Goal: Task Accomplishment & Management: Use online tool/utility

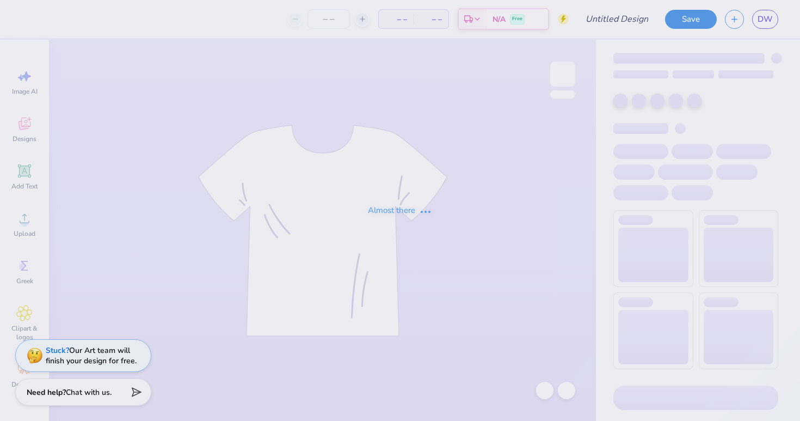
type input "VSA Fall Merch 2025"
type input "60"
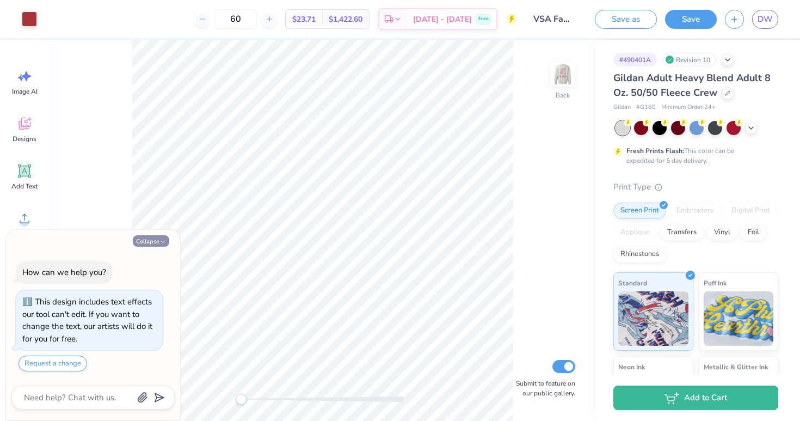
click at [148, 239] on button "Collapse" at bounding box center [151, 240] width 36 height 11
type textarea "x"
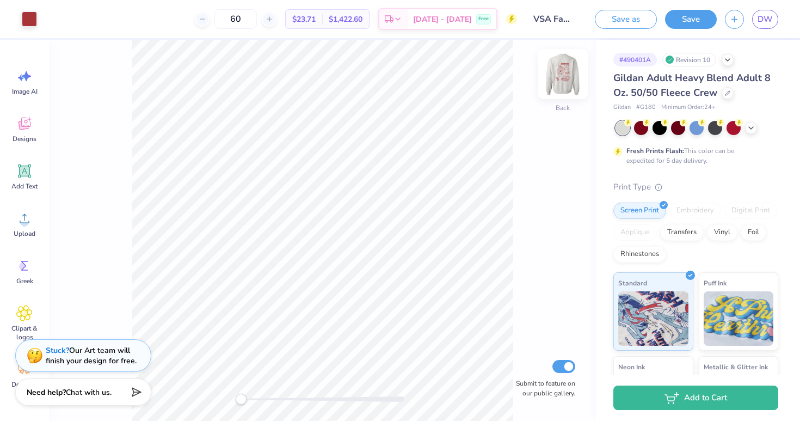
click at [570, 70] on img at bounding box center [563, 74] width 44 height 44
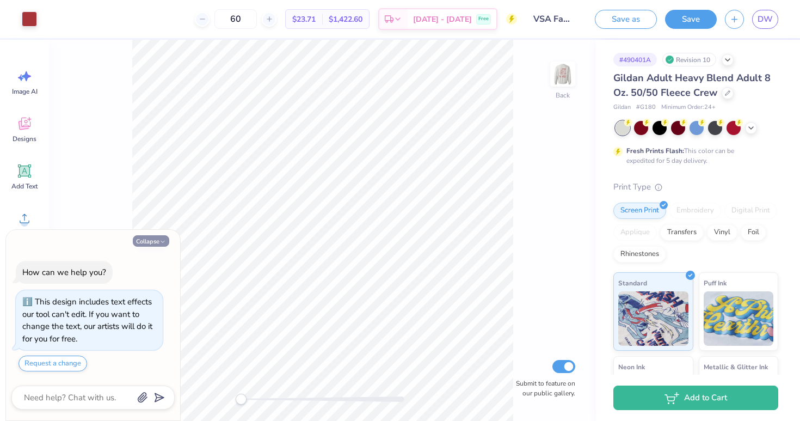
click at [151, 236] on button "Collapse" at bounding box center [151, 240] width 36 height 11
type textarea "x"
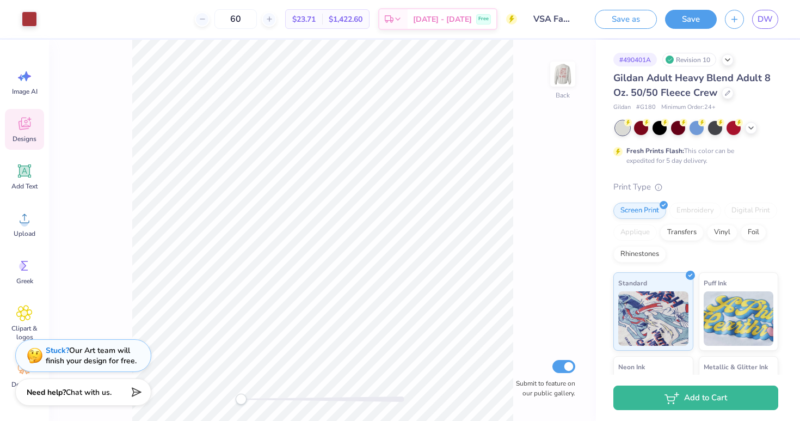
click at [29, 125] on icon at bounding box center [24, 123] width 16 height 16
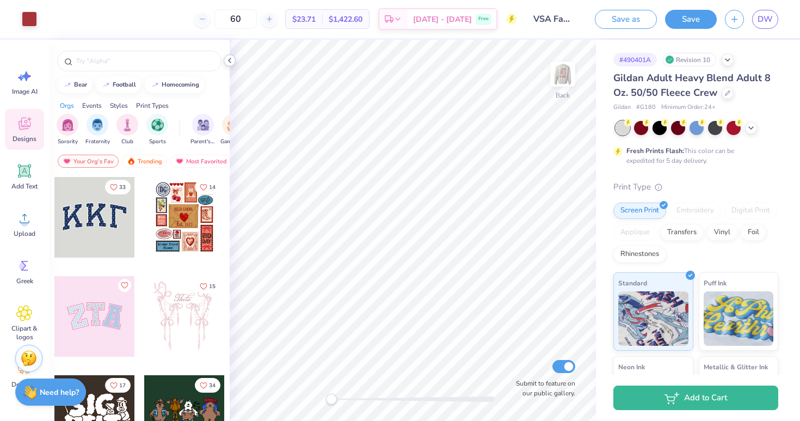
click at [231, 59] on icon at bounding box center [229, 60] width 9 height 9
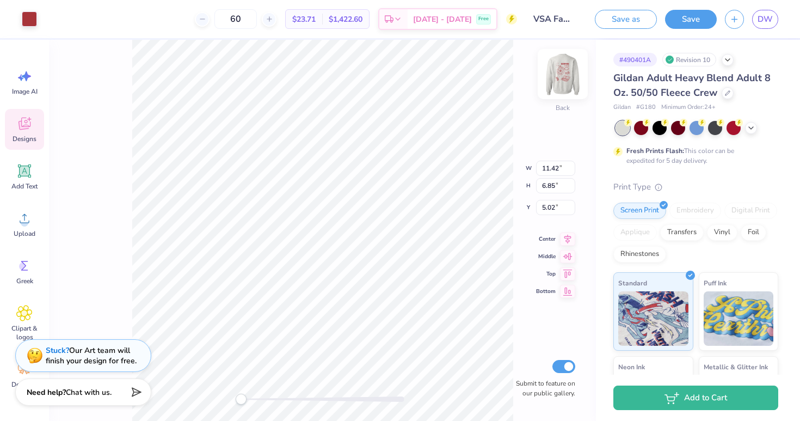
click at [564, 77] on img at bounding box center [563, 74] width 44 height 44
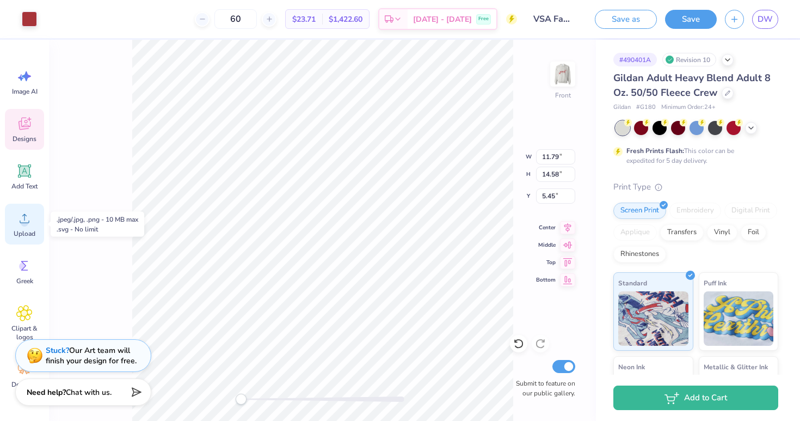
click at [26, 217] on icon at bounding box center [24, 218] width 16 height 16
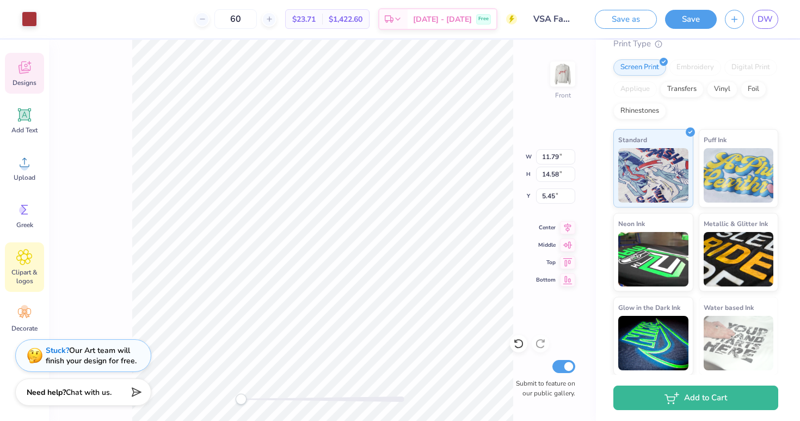
scroll to position [56, 0]
click at [316, 17] on span "$23.71" at bounding box center [303, 19] width 23 height 11
click at [271, 19] on line at bounding box center [269, 19] width 4 height 0
click at [210, 22] on div at bounding box center [202, 19] width 15 height 15
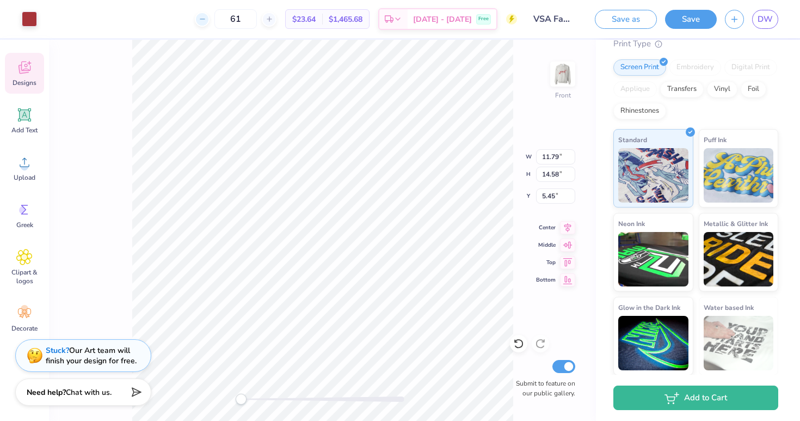
click at [210, 22] on div at bounding box center [202, 19] width 15 height 15
type input "60"
click at [536, 142] on div "Front W 11.79 11.79 " H 14.58 14.58 " Y 5.45 5.45 " Center Middle Top Bottom Su…" at bounding box center [322, 230] width 547 height 381
type input "3.29"
click at [27, 266] on div "Clipart & logos" at bounding box center [24, 267] width 39 height 50
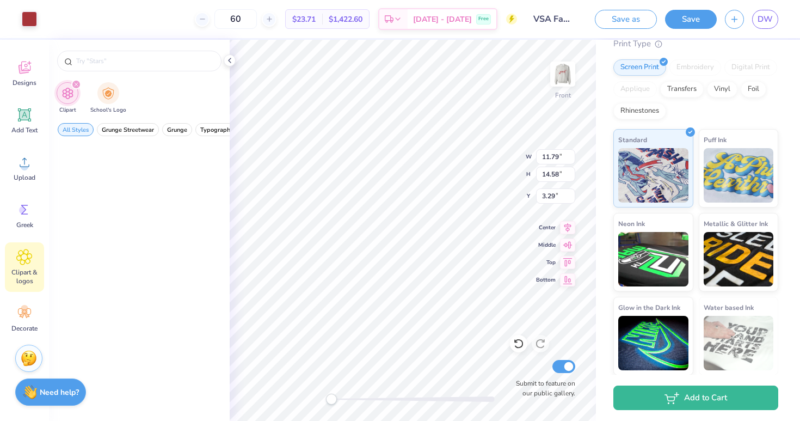
scroll to position [0, 0]
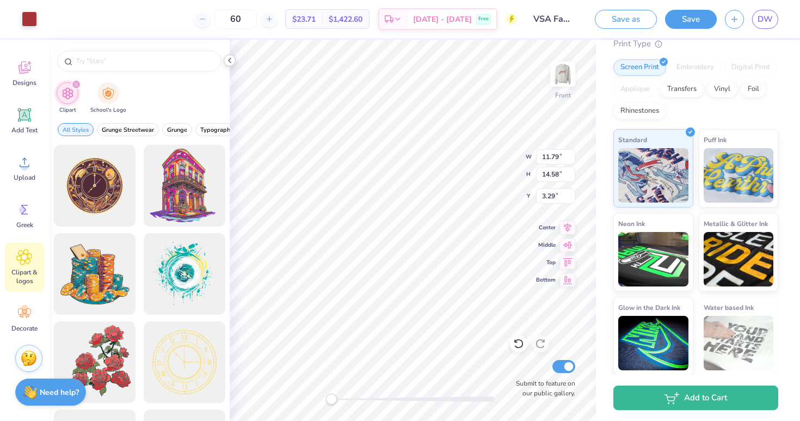
click at [232, 59] on icon at bounding box center [229, 60] width 9 height 9
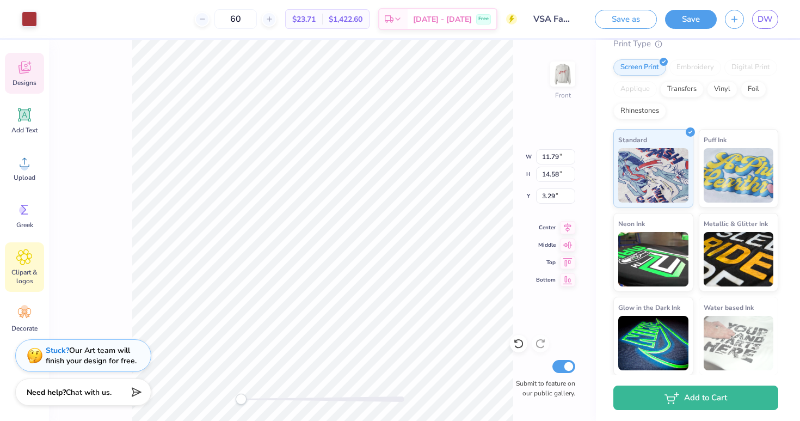
click at [26, 77] on div "Designs" at bounding box center [24, 73] width 39 height 41
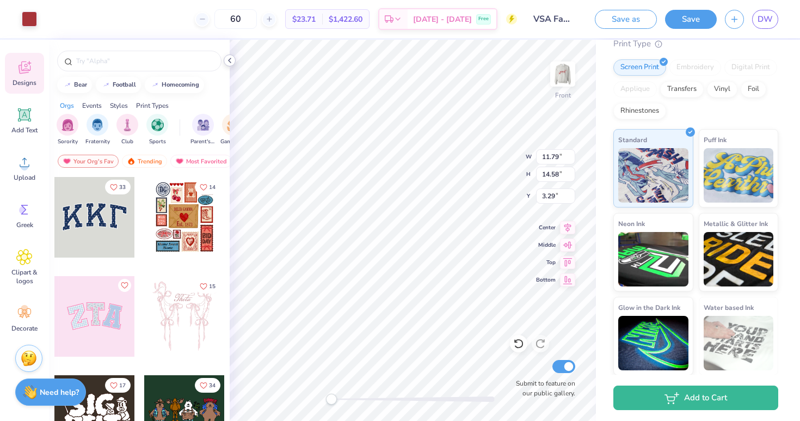
click at [227, 57] on icon at bounding box center [229, 60] width 9 height 9
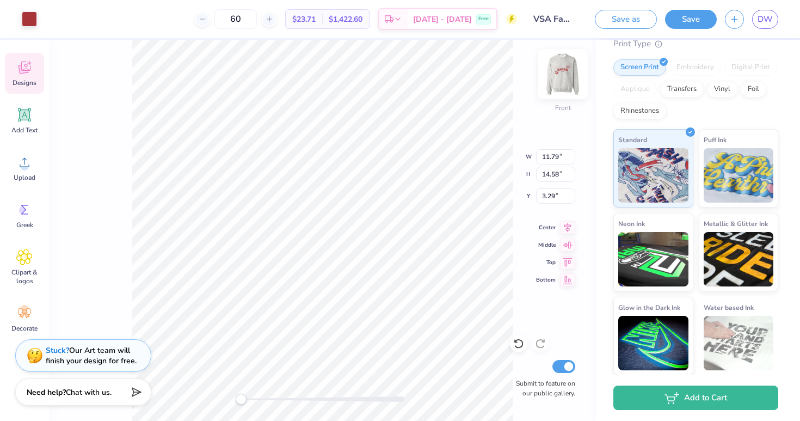
click at [561, 65] on img at bounding box center [563, 74] width 44 height 44
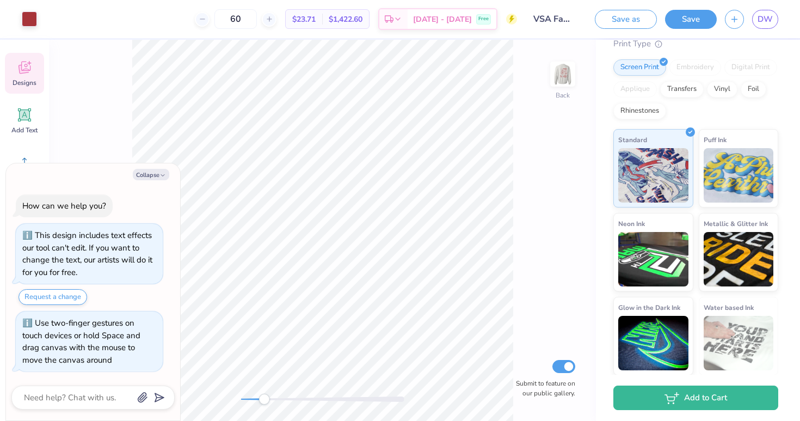
click at [264, 409] on div "Back Submit to feature on our public gallery." at bounding box center [322, 230] width 547 height 381
click at [163, 179] on icon "button" at bounding box center [162, 175] width 7 height 7
type textarea "x"
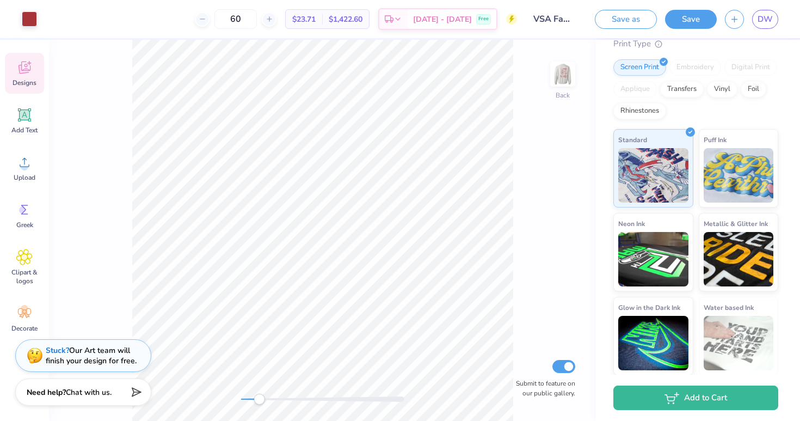
click at [259, 397] on div "Accessibility label" at bounding box center [259, 398] width 11 height 11
type input "1.15"
type input "1.62"
type input "5.20"
type input "1.18"
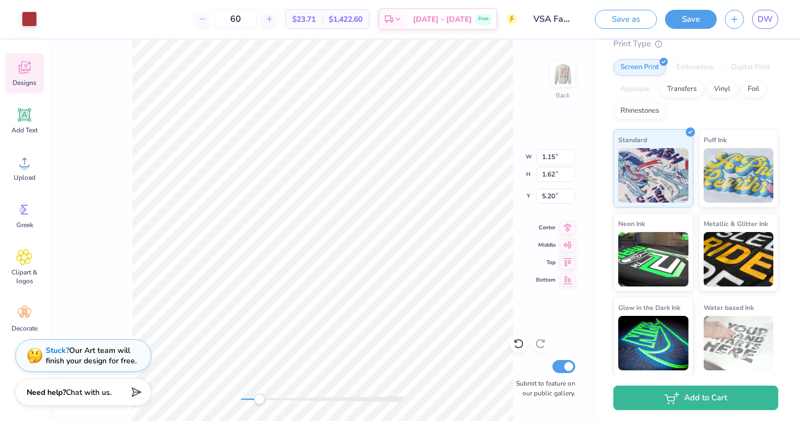
type input "5.22"
click at [233, 397] on div "Back Submit to feature on our public gallery." at bounding box center [322, 230] width 547 height 381
click at [201, 390] on div "Back Submit to feature on our public gallery." at bounding box center [322, 230] width 547 height 381
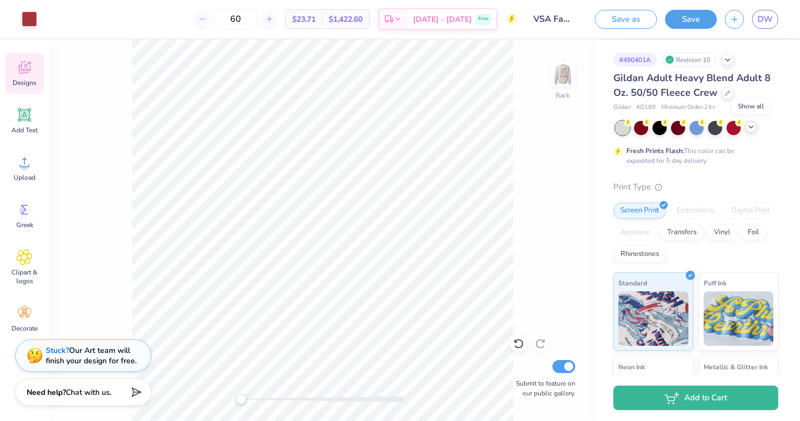
click at [749, 126] on polyline at bounding box center [751, 127] width 4 height 2
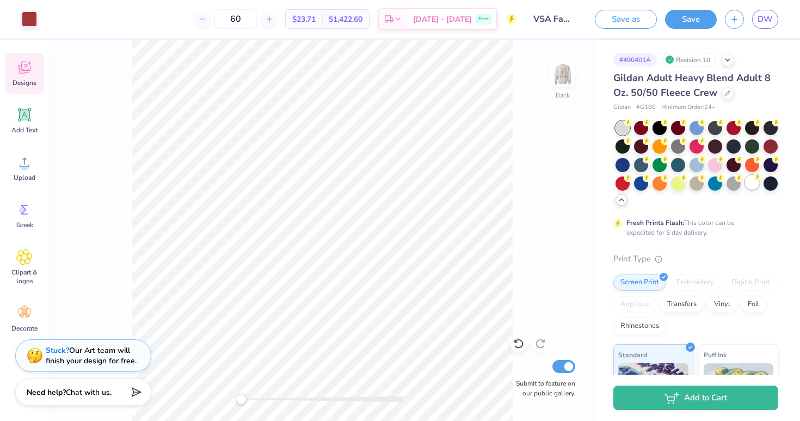
click at [753, 179] on div at bounding box center [752, 182] width 14 height 14
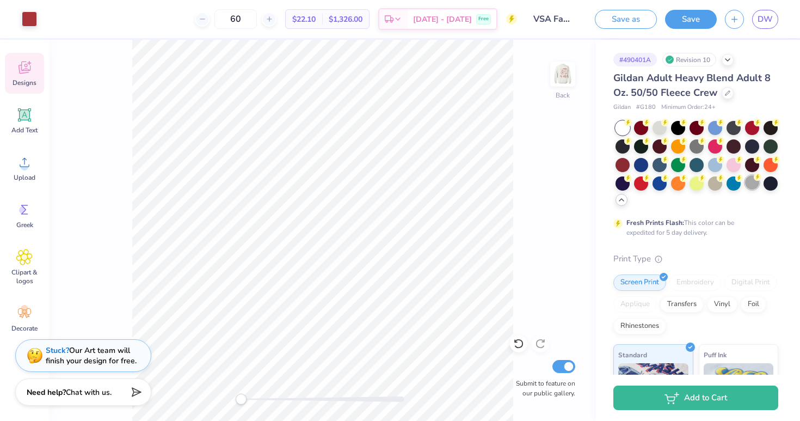
click at [753, 176] on div at bounding box center [752, 182] width 14 height 14
click at [662, 125] on div at bounding box center [660, 127] width 14 height 14
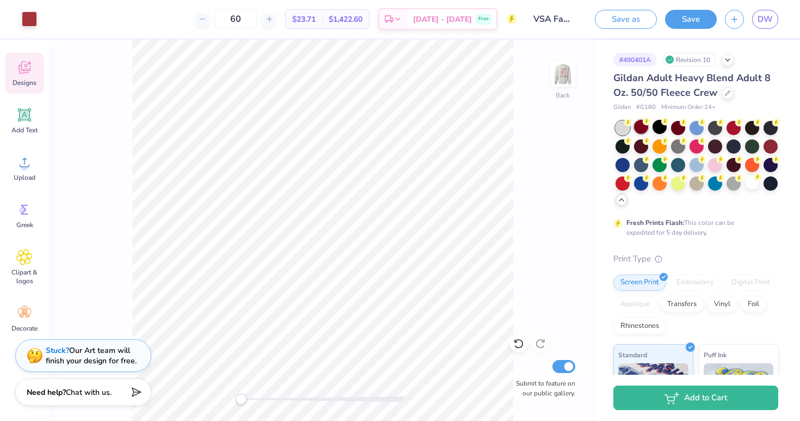
click at [648, 131] on div at bounding box center [697, 164] width 163 height 86
click at [662, 128] on div at bounding box center [660, 127] width 14 height 14
click at [686, 130] on div at bounding box center [697, 164] width 163 height 86
click at [671, 128] on div at bounding box center [678, 127] width 14 height 14
click at [704, 128] on div at bounding box center [697, 127] width 14 height 14
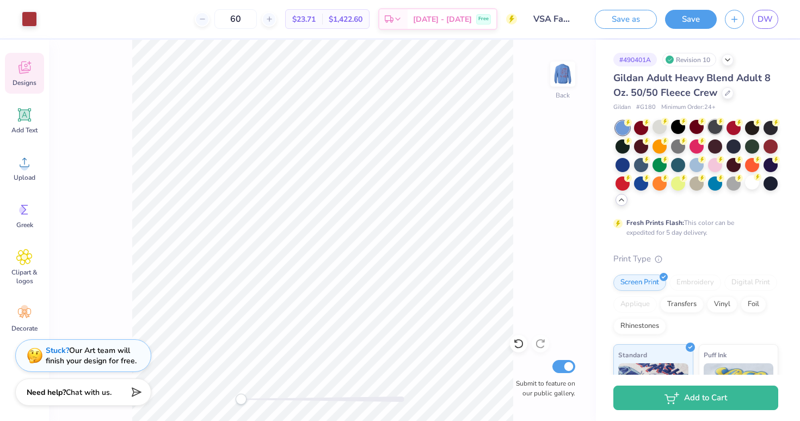
click at [715, 129] on div at bounding box center [715, 127] width 14 height 14
click at [735, 130] on div at bounding box center [734, 127] width 14 height 14
click at [760, 128] on div at bounding box center [697, 164] width 163 height 86
click at [755, 128] on div at bounding box center [752, 127] width 14 height 14
click at [767, 129] on div at bounding box center [771, 127] width 14 height 14
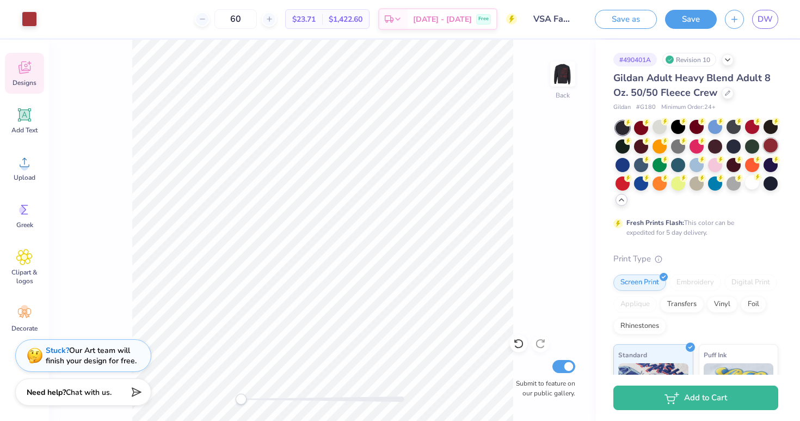
click at [768, 144] on div at bounding box center [771, 145] width 14 height 14
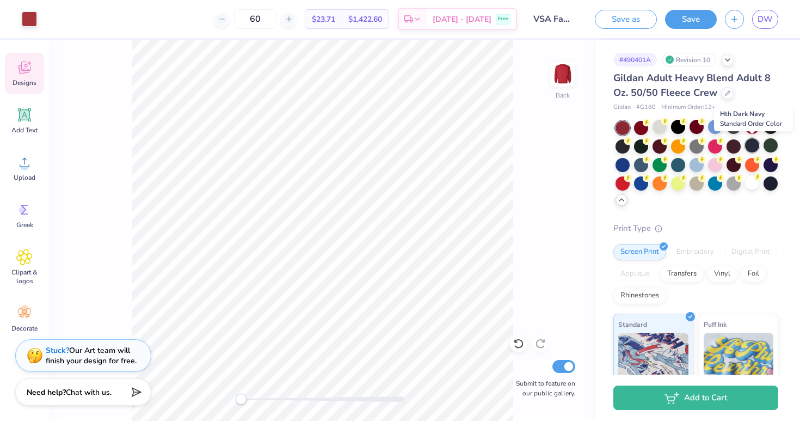
click at [751, 142] on div at bounding box center [752, 145] width 14 height 14
click at [731, 143] on div at bounding box center [734, 145] width 14 height 14
click at [711, 143] on div at bounding box center [715, 145] width 14 height 14
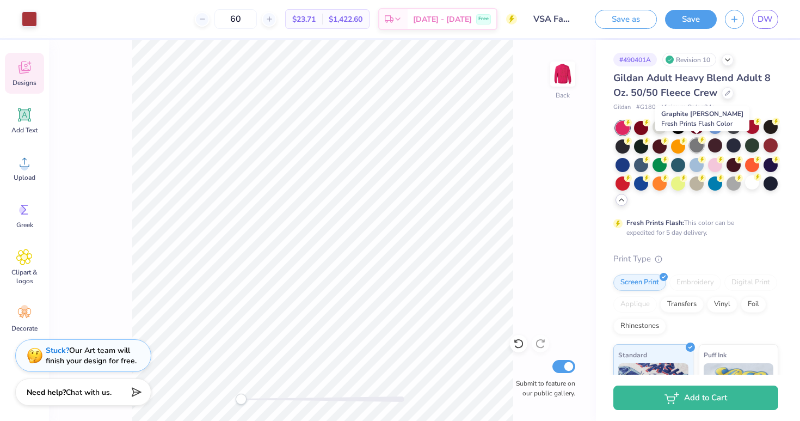
click at [690, 143] on div at bounding box center [697, 145] width 14 height 14
click at [673, 144] on div at bounding box center [678, 145] width 14 height 14
click at [659, 144] on div at bounding box center [660, 145] width 14 height 14
click at [674, 144] on div at bounding box center [678, 145] width 14 height 14
click at [619, 149] on div at bounding box center [623, 145] width 14 height 14
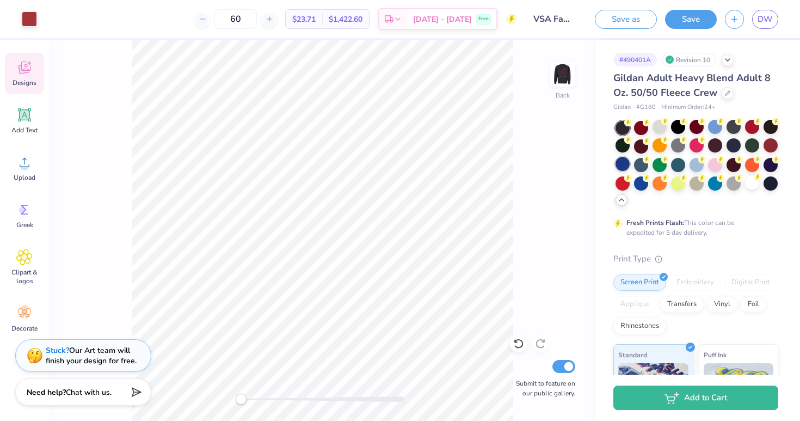
click at [623, 169] on div at bounding box center [623, 164] width 14 height 14
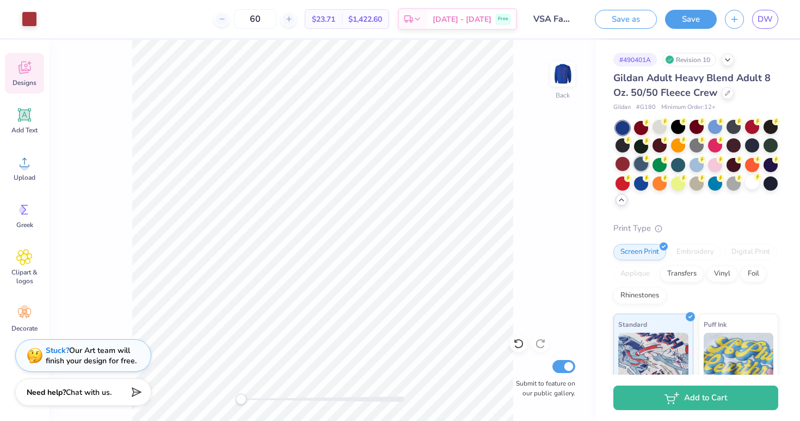
click at [637, 166] on div at bounding box center [641, 164] width 14 height 14
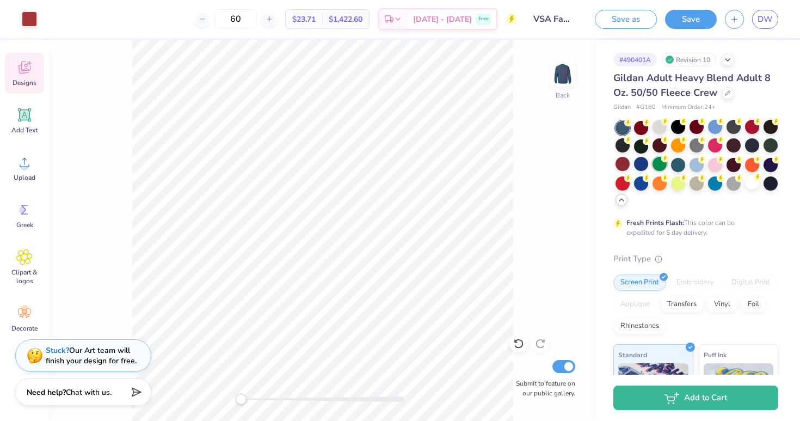
click at [666, 168] on div at bounding box center [660, 164] width 14 height 14
click at [677, 168] on div at bounding box center [678, 164] width 14 height 14
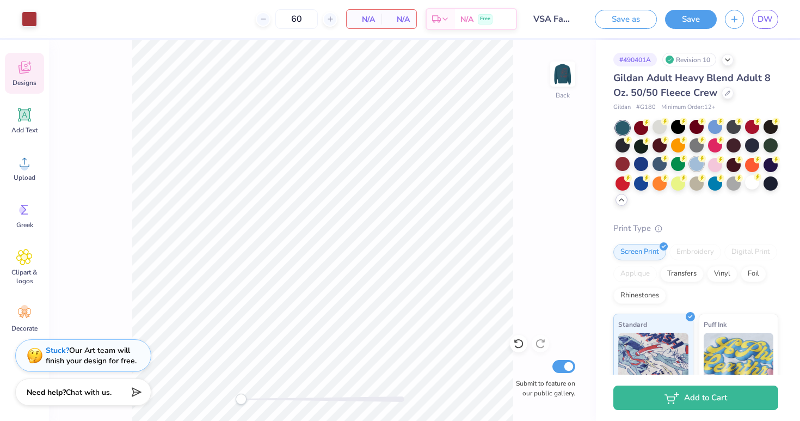
click at [693, 168] on div at bounding box center [697, 164] width 14 height 14
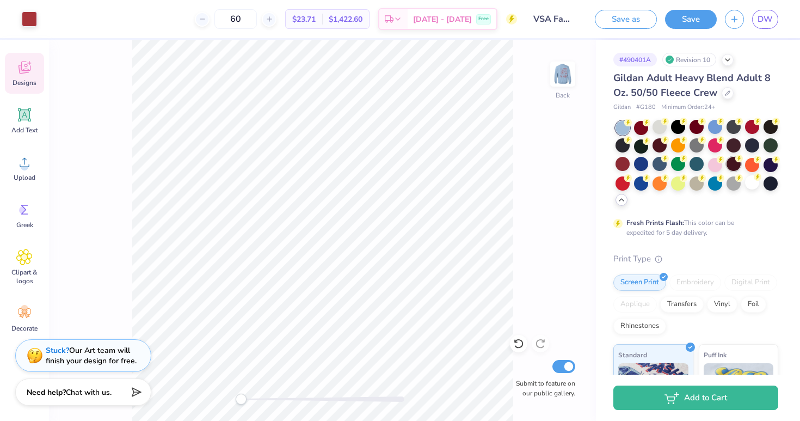
click at [733, 169] on div at bounding box center [734, 164] width 14 height 14
click at [762, 169] on div at bounding box center [697, 164] width 163 height 86
click at [753, 168] on div at bounding box center [752, 164] width 14 height 14
click at [766, 168] on div at bounding box center [771, 164] width 14 height 14
click at [766, 186] on div at bounding box center [771, 182] width 14 height 14
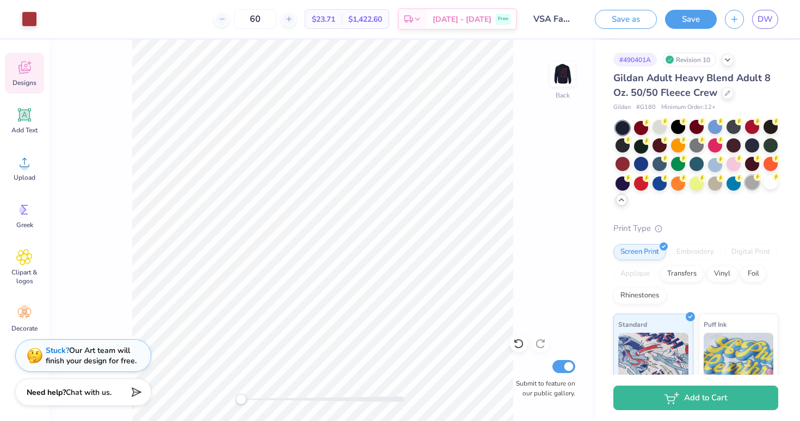
click at [753, 186] on div at bounding box center [752, 182] width 14 height 14
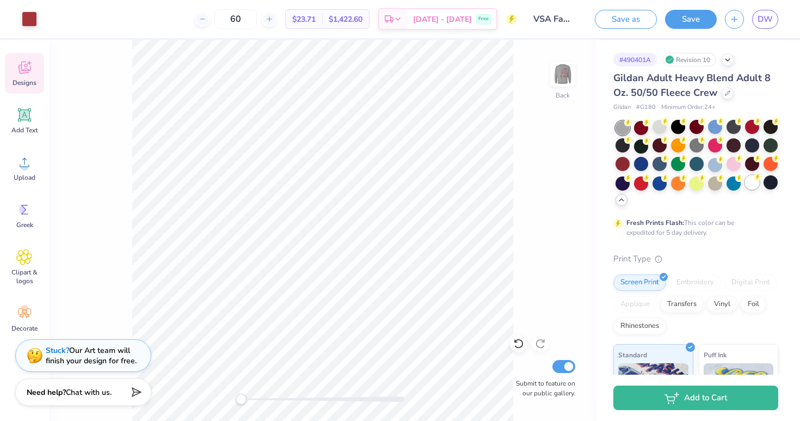
click at [755, 184] on div at bounding box center [752, 182] width 14 height 14
click at [770, 184] on div at bounding box center [771, 182] width 14 height 14
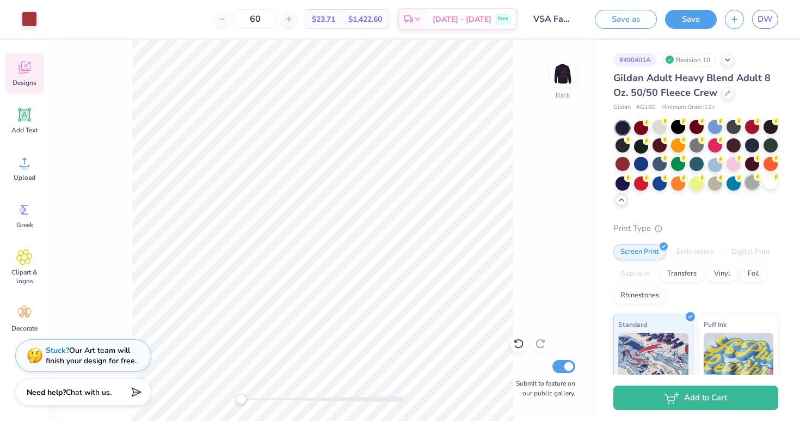
click at [756, 184] on div at bounding box center [752, 182] width 14 height 14
